Goal: Information Seeking & Learning: Learn about a topic

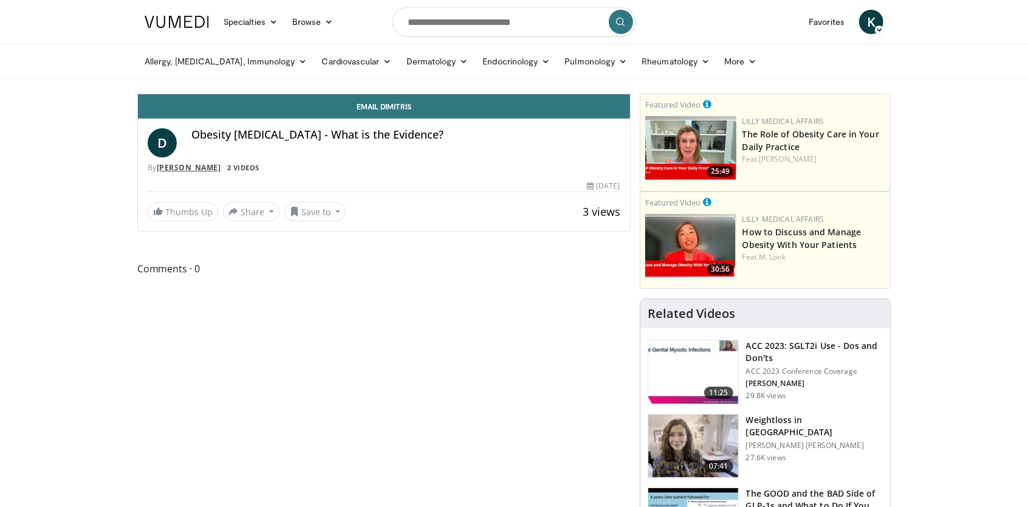
click at [213, 164] on link "[PERSON_NAME]" at bounding box center [189, 167] width 64 height 10
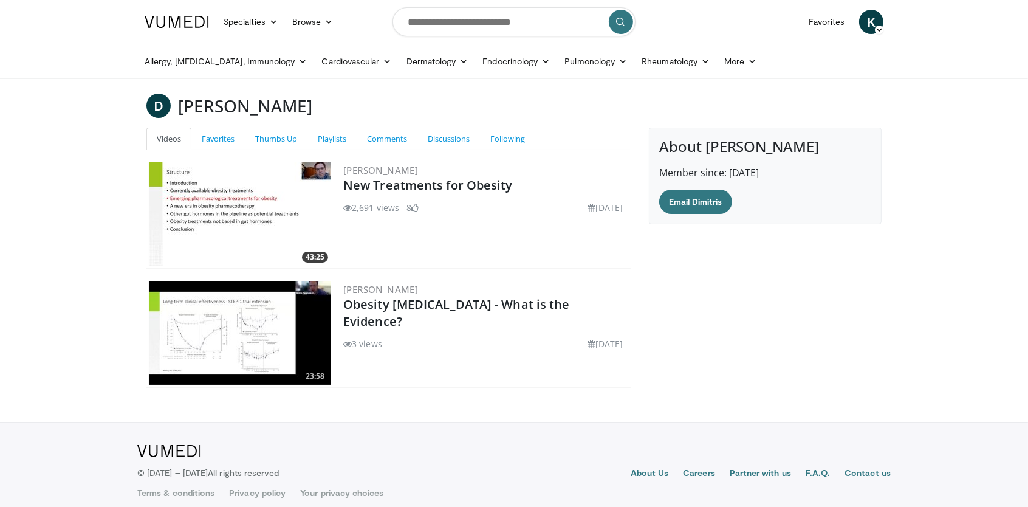
click at [244, 349] on img at bounding box center [240, 332] width 182 height 103
